Goal: Find specific page/section: Find specific page/section

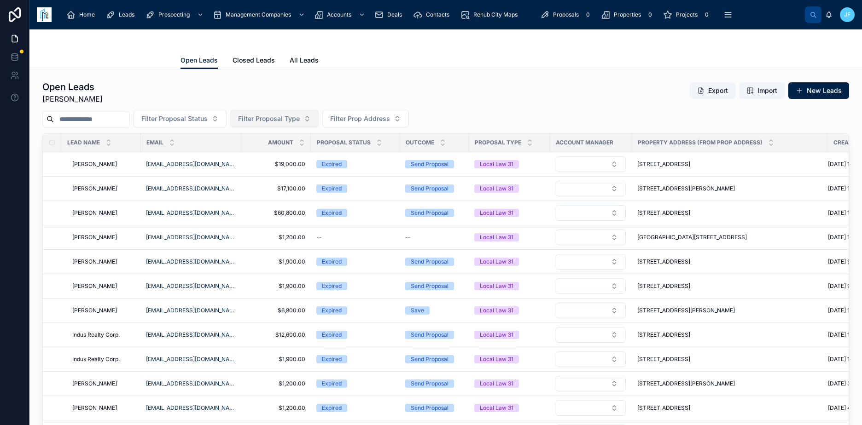
click at [318, 120] on button "Filter Proposal Type" at bounding box center [274, 118] width 88 height 17
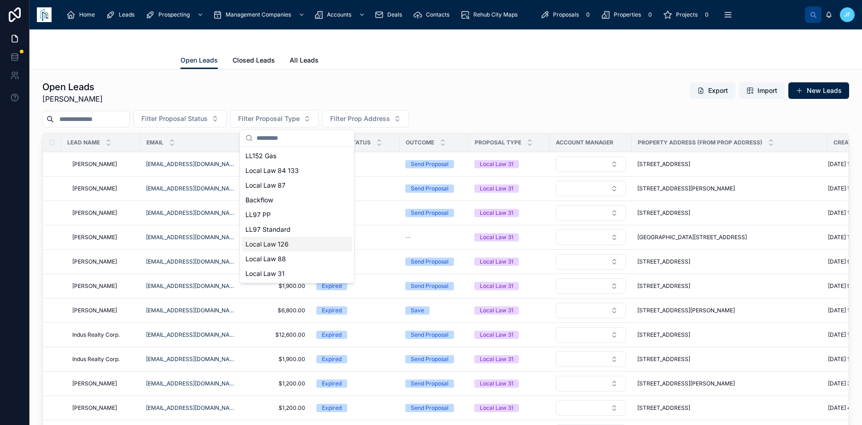
click at [280, 246] on div "Local Law 126" at bounding box center [297, 244] width 110 height 15
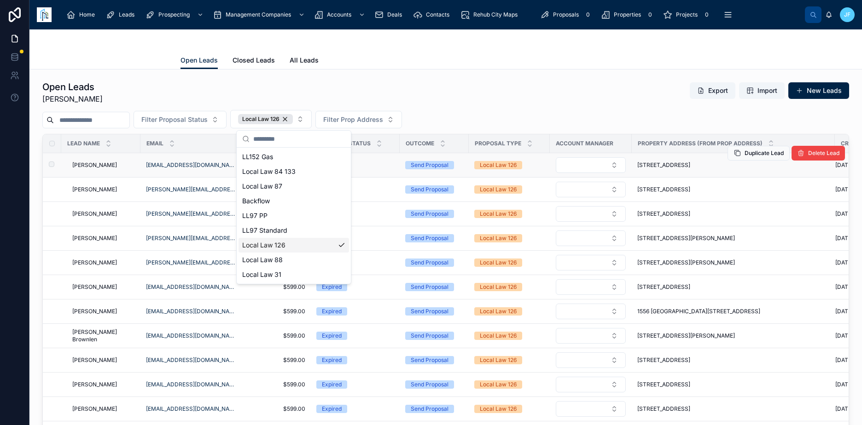
click at [200, 171] on td "[EMAIL_ADDRESS][DOMAIN_NAME]" at bounding box center [190, 165] width 101 height 24
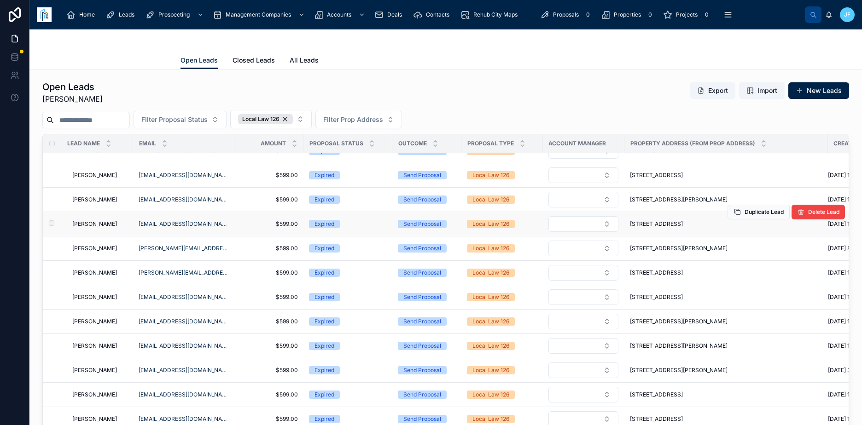
scroll to position [473, 0]
click at [208, 121] on span "Filter Proposal Status" at bounding box center [174, 119] width 66 height 9
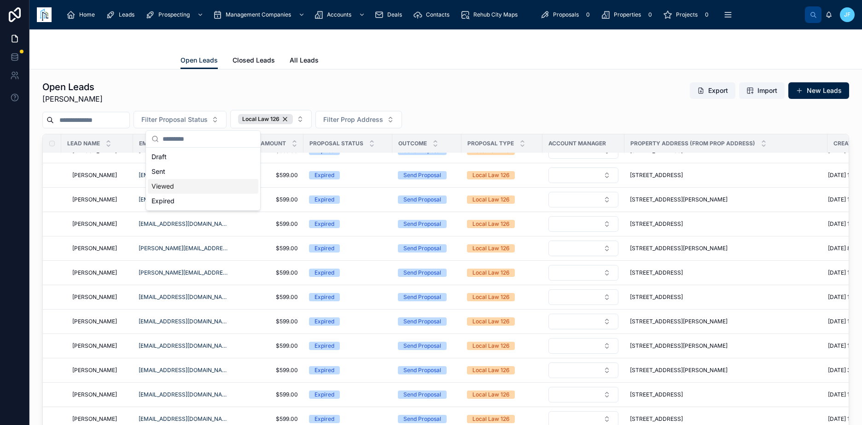
click at [209, 185] on div "Viewed" at bounding box center [203, 186] width 110 height 15
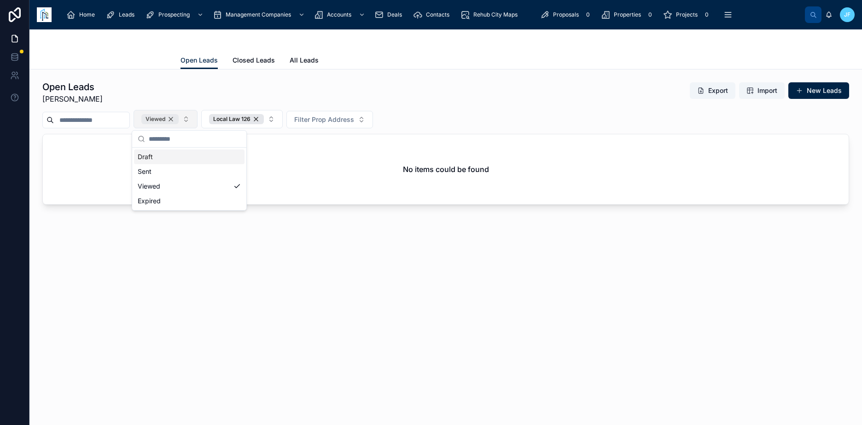
click at [179, 119] on div "Viewed" at bounding box center [159, 119] width 37 height 10
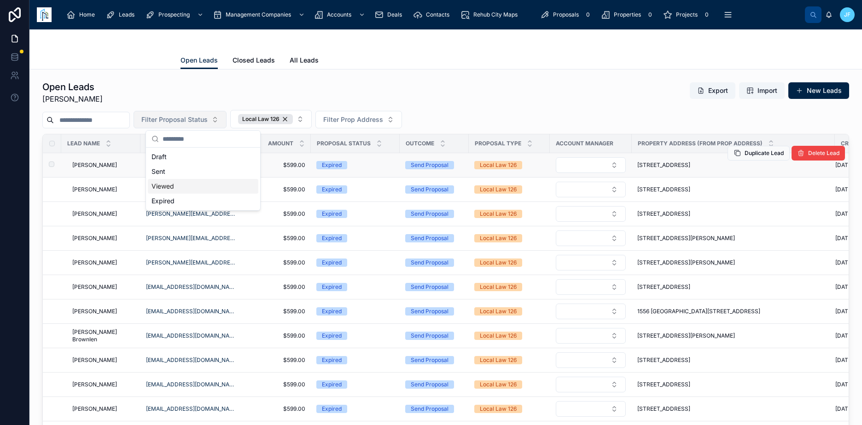
click at [116, 169] on td "[PERSON_NAME] [PERSON_NAME]" at bounding box center [100, 165] width 79 height 24
drag, startPoint x: 127, startPoint y: 166, endPoint x: 72, endPoint y: 168, distance: 55.3
click at [72, 168] on td "[PERSON_NAME] [PERSON_NAME]" at bounding box center [100, 165] width 79 height 24
copy span "[PERSON_NAME]"
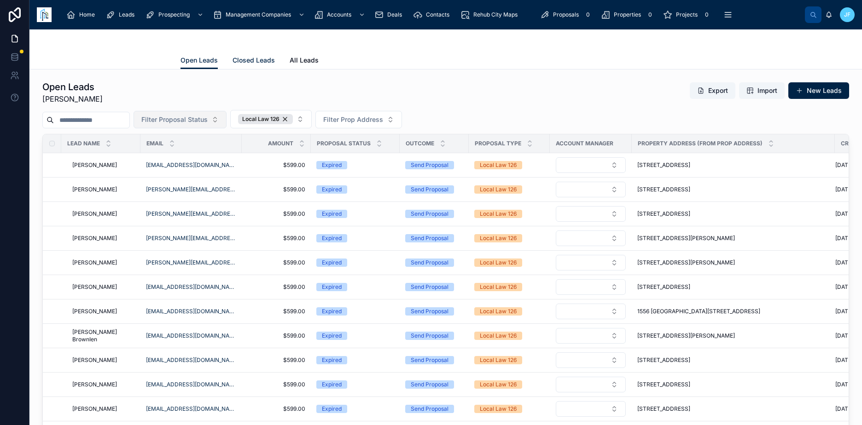
click at [257, 59] on span "Closed Leads" at bounding box center [253, 60] width 42 height 9
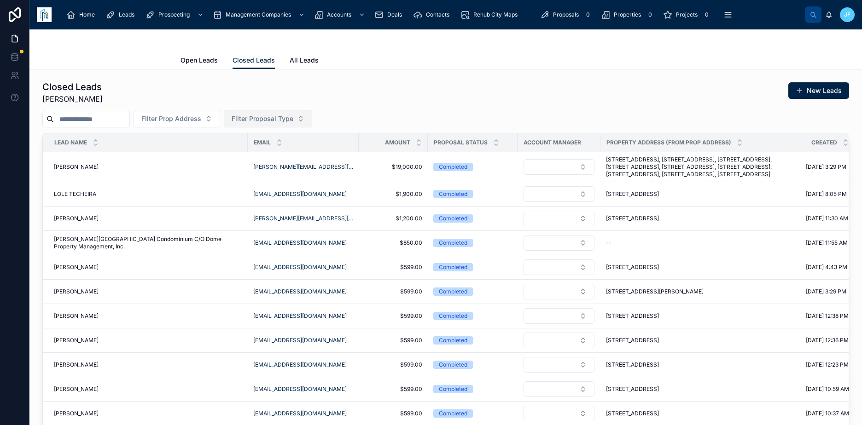
click at [293, 122] on span "Filter Proposal Type" at bounding box center [263, 118] width 62 height 9
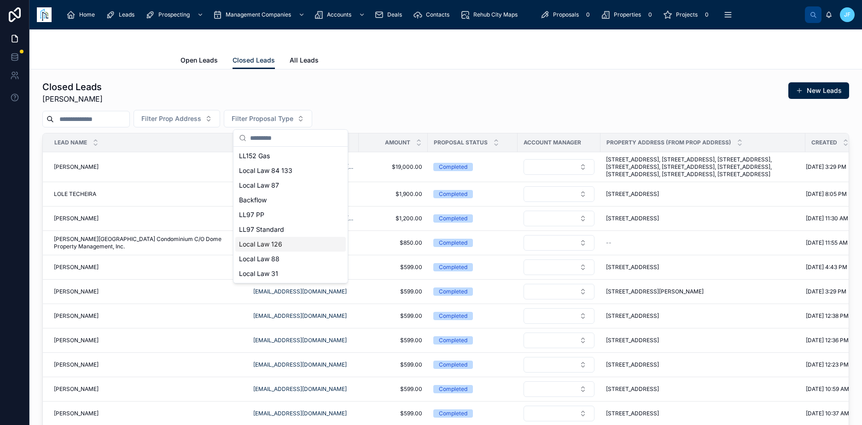
click at [270, 248] on div "Local Law 126" at bounding box center [290, 244] width 110 height 15
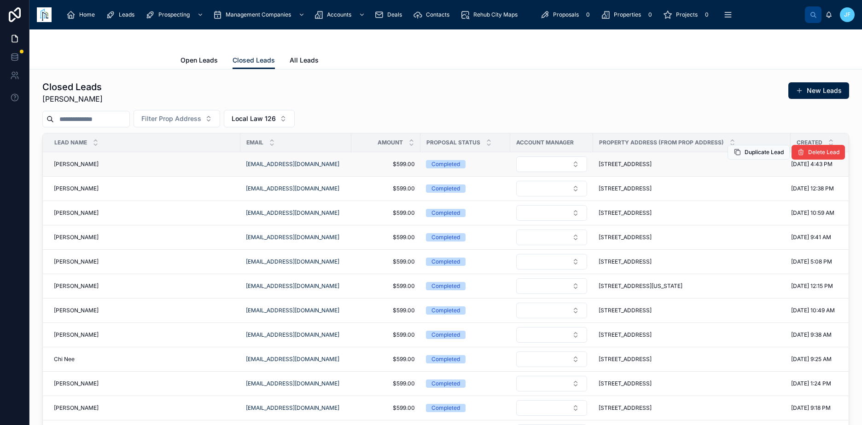
drag, startPoint x: 102, startPoint y: 159, endPoint x: 50, endPoint y: 164, distance: 52.7
click at [50, 164] on td "[PERSON_NAME] [PERSON_NAME]" at bounding box center [141, 164] width 197 height 24
drag, startPoint x: 50, startPoint y: 164, endPoint x: 60, endPoint y: 163, distance: 10.6
copy span "[PERSON_NAME]"
click at [98, 186] on div "[PERSON_NAME] [PERSON_NAME]" at bounding box center [144, 188] width 181 height 7
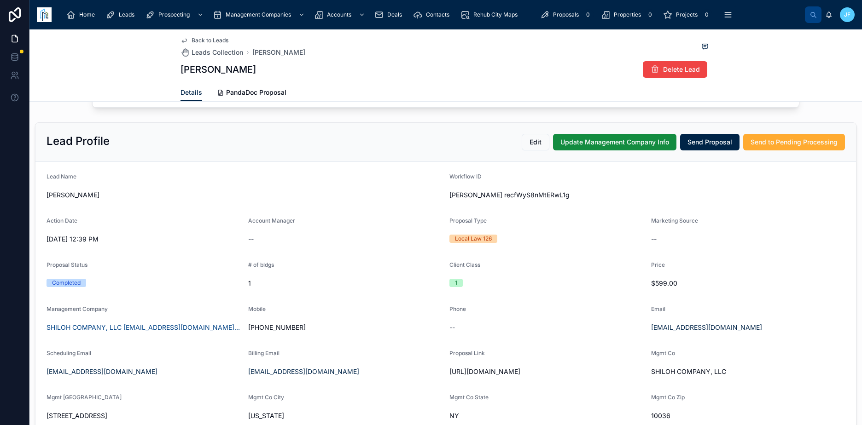
scroll to position [303, 0]
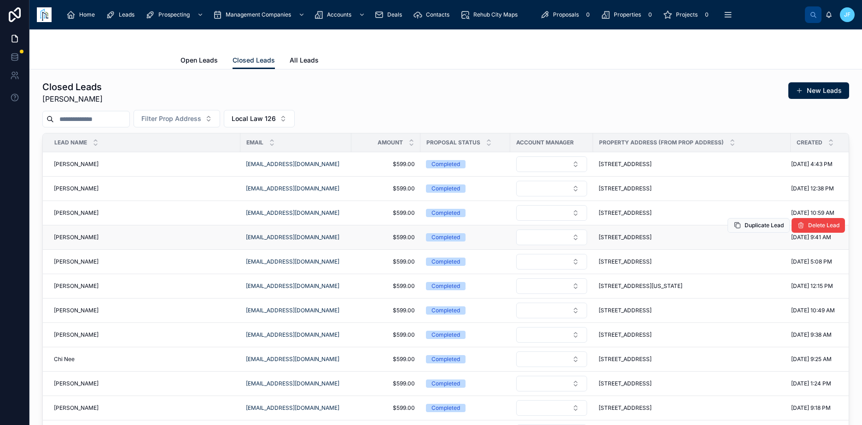
drag, startPoint x: 119, startPoint y: 232, endPoint x: 100, endPoint y: 233, distance: 19.4
click at [100, 233] on td "[PERSON_NAME] [PERSON_NAME]" at bounding box center [141, 238] width 197 height 24
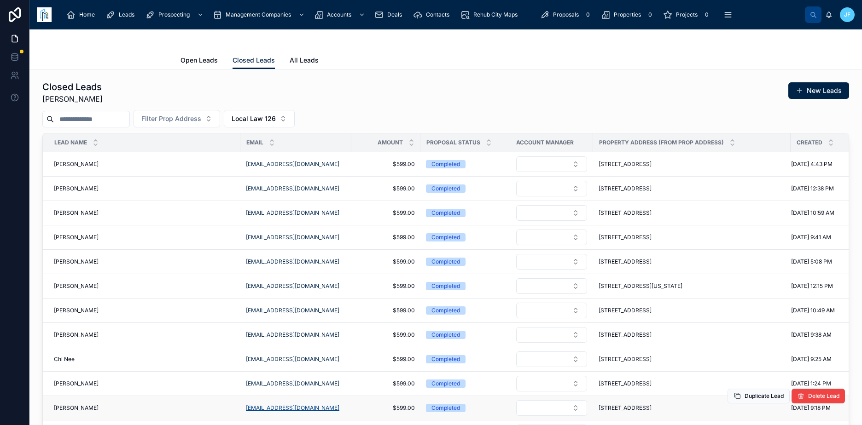
scroll to position [92, 0]
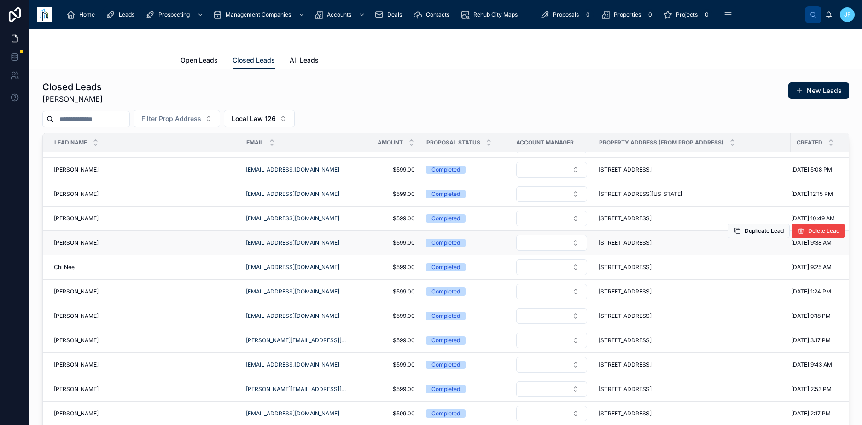
drag, startPoint x: 79, startPoint y: 244, endPoint x: 359, endPoint y: 241, distance: 279.9
click at [359, 241] on span "$599.00" at bounding box center [386, 242] width 58 height 7
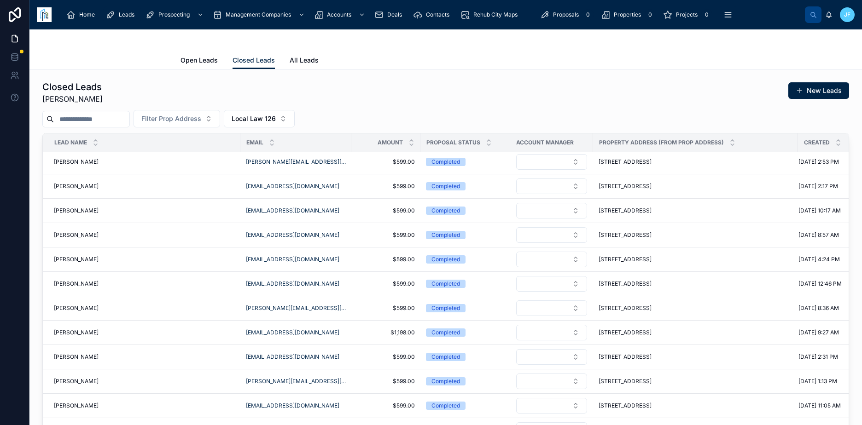
scroll to position [276, 0]
